Goal: Task Accomplishment & Management: Use online tool/utility

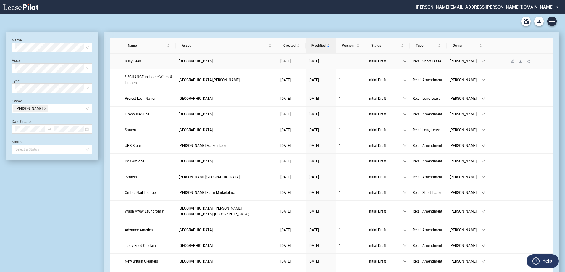
click at [133, 61] on span "Busy Bees" at bounding box center [133, 61] width 16 height 4
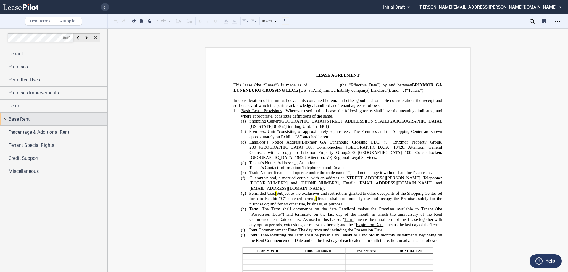
click at [19, 119] on span "Base Rent" at bounding box center [19, 119] width 21 height 7
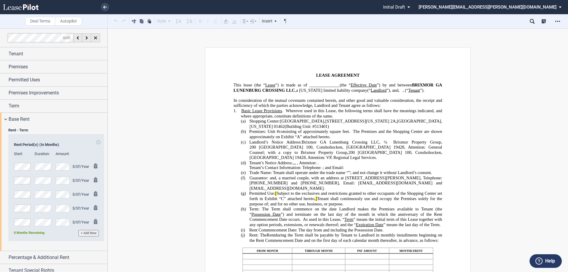
scroll to position [32, 0]
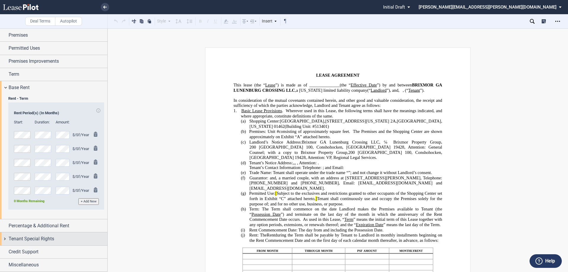
click at [22, 240] on span "Tenant Special Rights" at bounding box center [32, 238] width 46 height 7
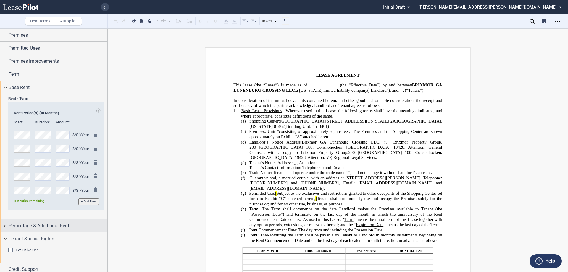
click at [24, 227] on span "Percentage & Additional Rent" at bounding box center [39, 225] width 61 height 7
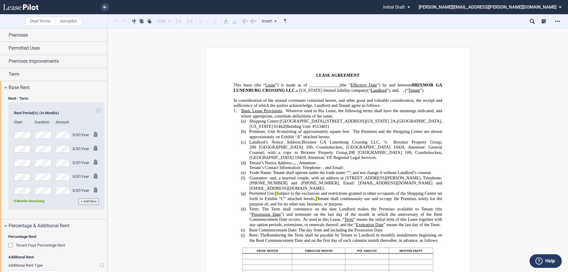
scroll to position [136, 0]
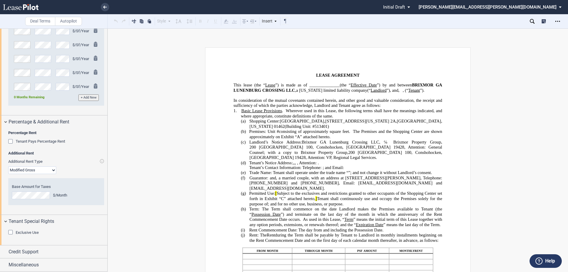
click at [51, 168] on select "Modified Gross Gross Triple Net" at bounding box center [32, 170] width 48 height 8
click at [8, 166] on select "Modified Gross Gross Triple Net" at bounding box center [32, 170] width 48 height 8
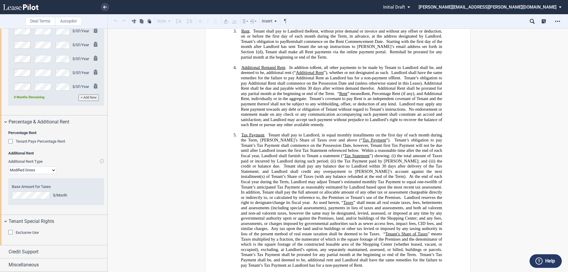
scroll to position [562, 0]
